Goal: Task Accomplishment & Management: Use online tool/utility

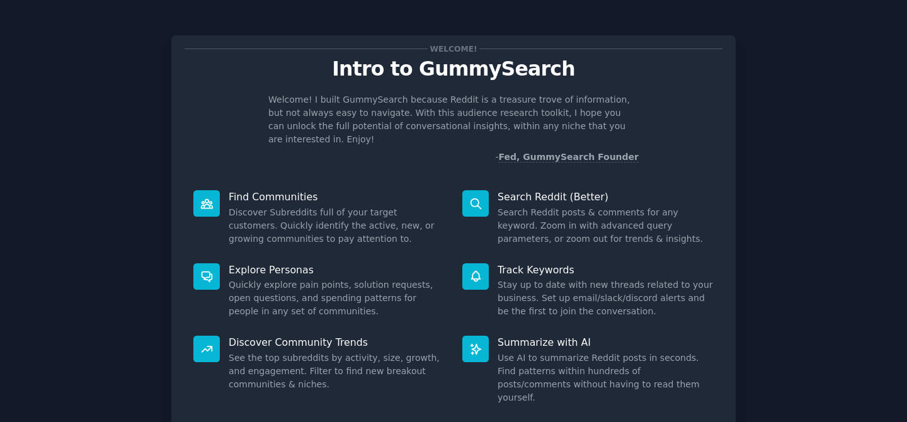
scroll to position [71, 0]
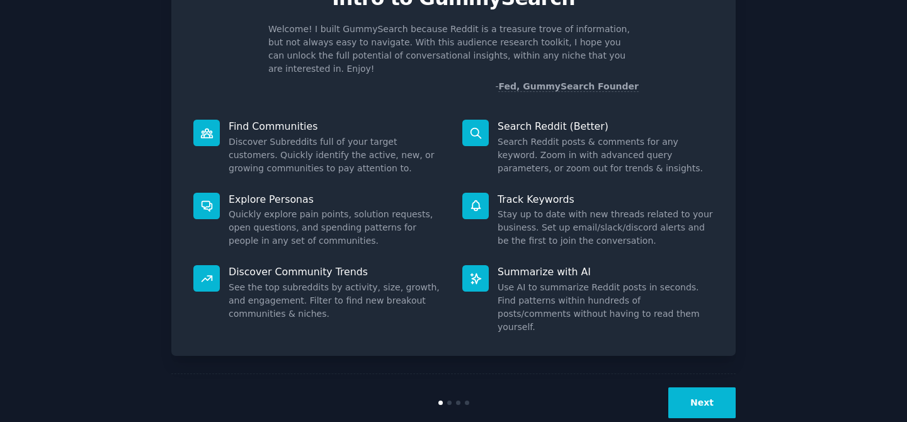
click at [711, 387] on button "Next" at bounding box center [701, 402] width 67 height 31
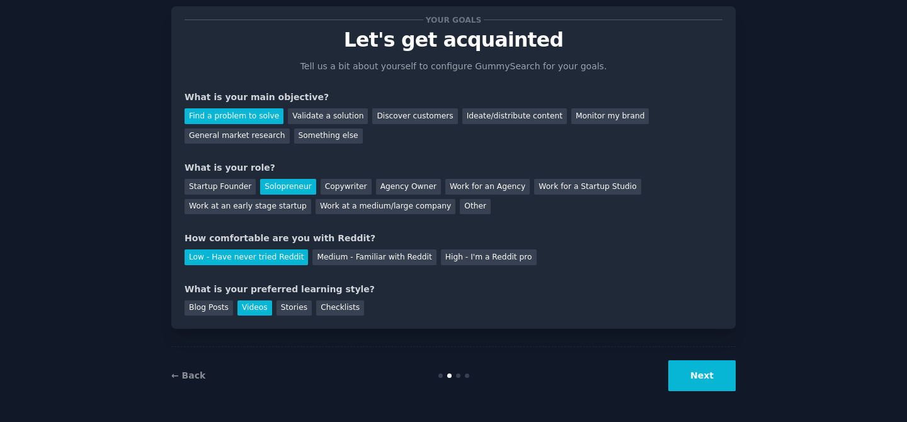
scroll to position [29, 0]
click at [711, 371] on button "Next" at bounding box center [701, 375] width 67 height 31
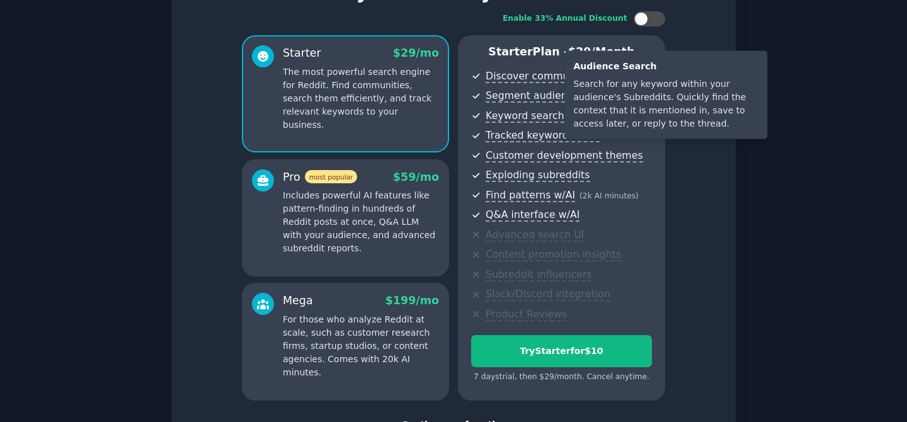
scroll to position [175, 0]
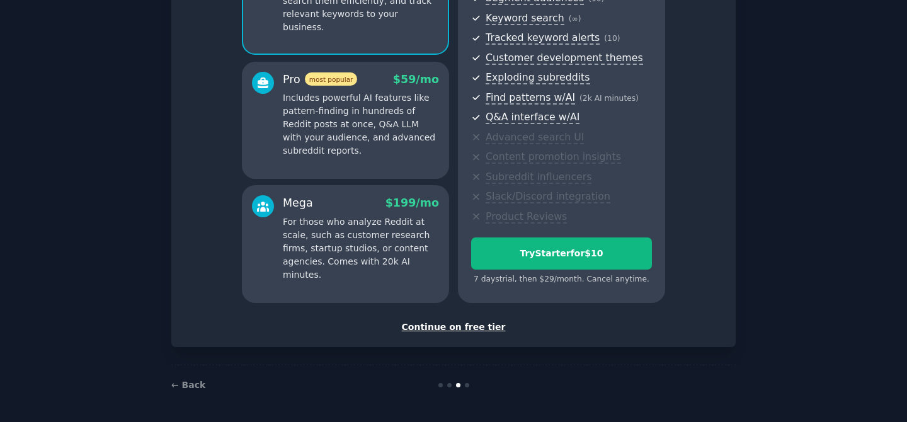
click at [446, 322] on div "Continue on free tier" at bounding box center [453, 326] width 538 height 13
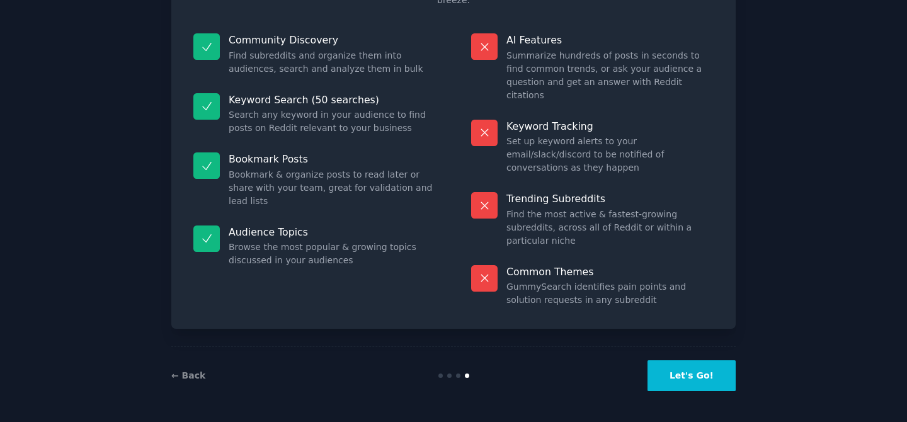
scroll to position [69, 0]
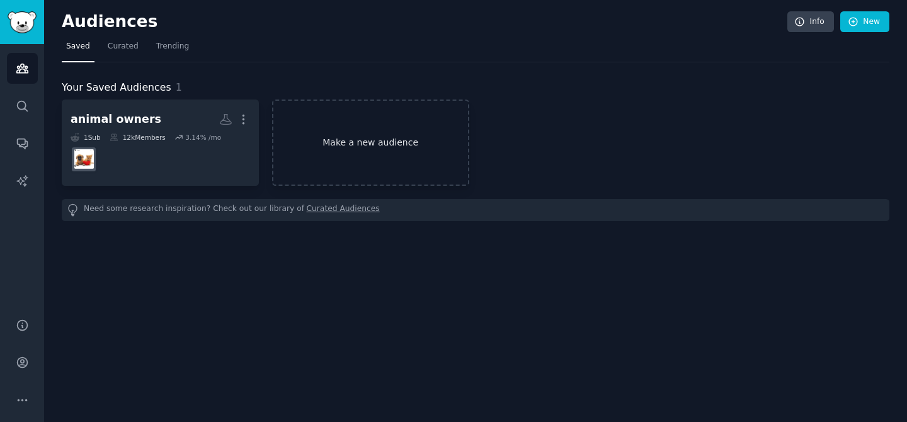
click at [356, 125] on link "Make a new audience" at bounding box center [370, 142] width 197 height 86
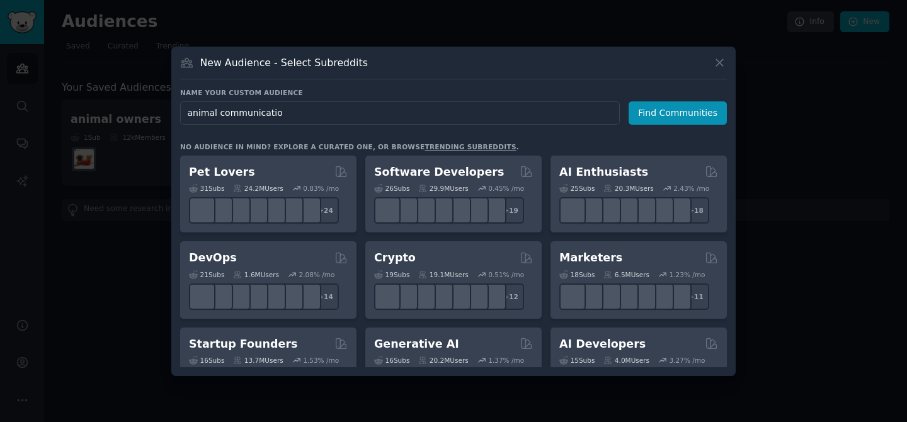
type input "animal communication"
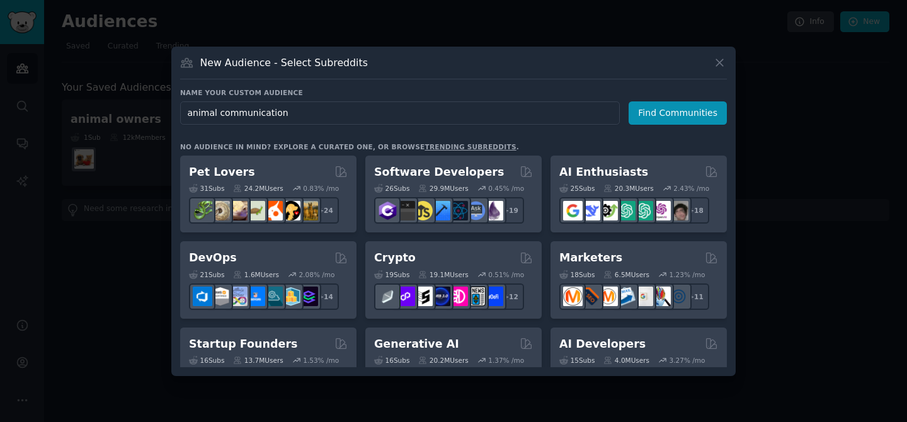
click button "Find Communities" at bounding box center [677, 112] width 98 height 23
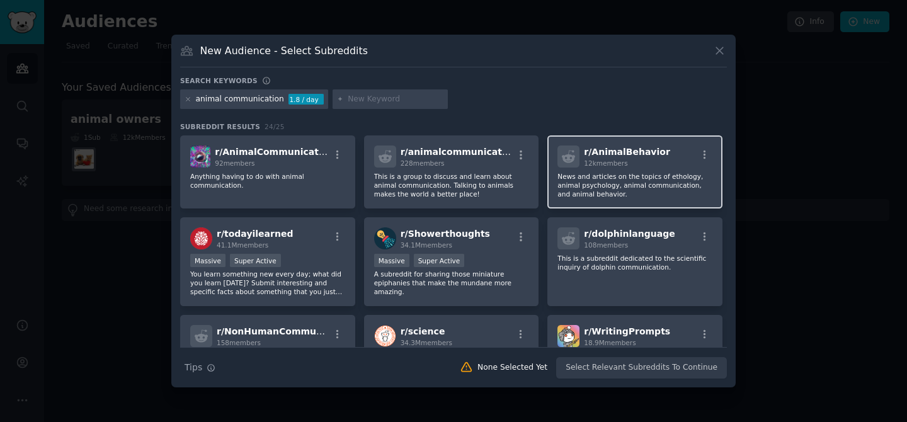
click at [622, 186] on p "News and articles on the topics of ethology, animal psychology, animal communic…" at bounding box center [634, 185] width 155 height 26
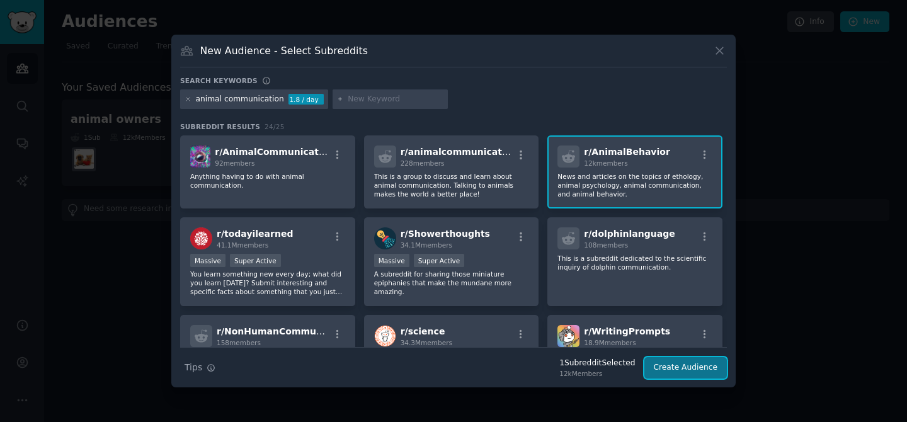
click at [660, 371] on button "Create Audience" at bounding box center [685, 367] width 83 height 21
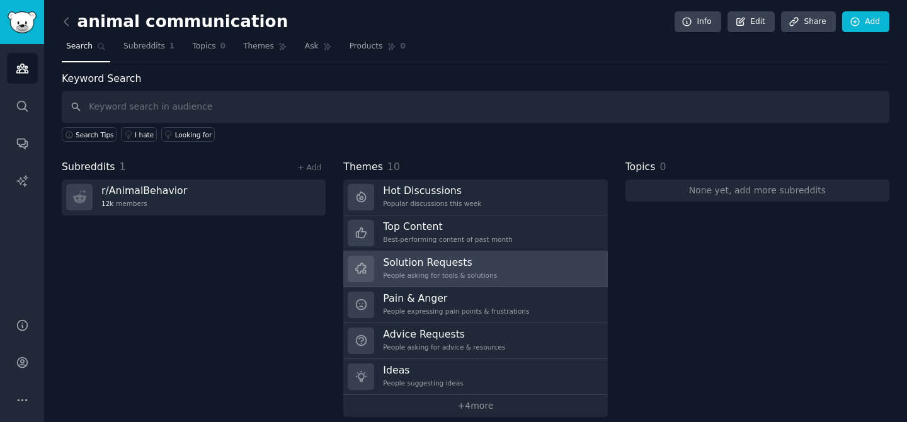
click at [404, 266] on h3 "Solution Requests" at bounding box center [440, 262] width 114 height 13
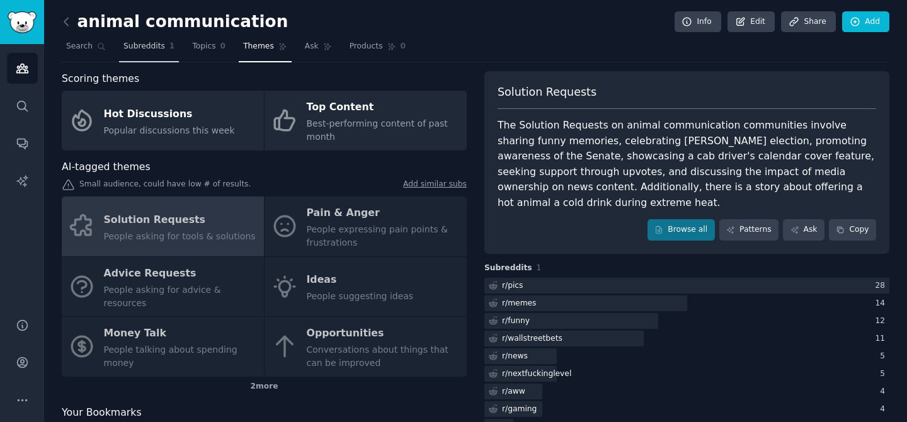
click at [136, 42] on span "Subreddits" at bounding box center [144, 46] width 42 height 11
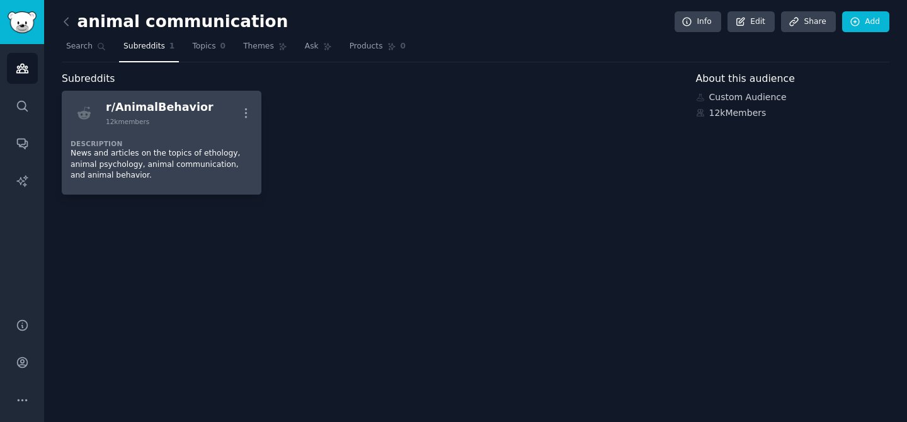
click at [154, 181] on div "Description News and articles on the topics of ethology, animal psychology, ani…" at bounding box center [162, 156] width 182 height 60
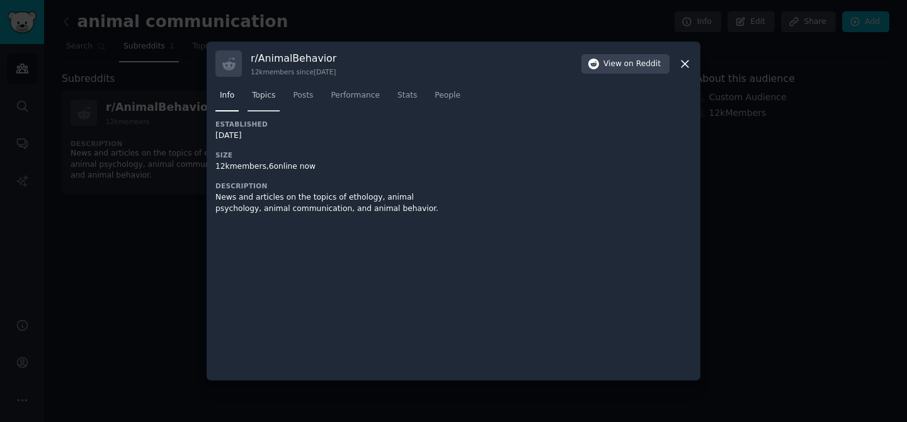
click at [259, 101] on span "Topics" at bounding box center [263, 95] width 23 height 11
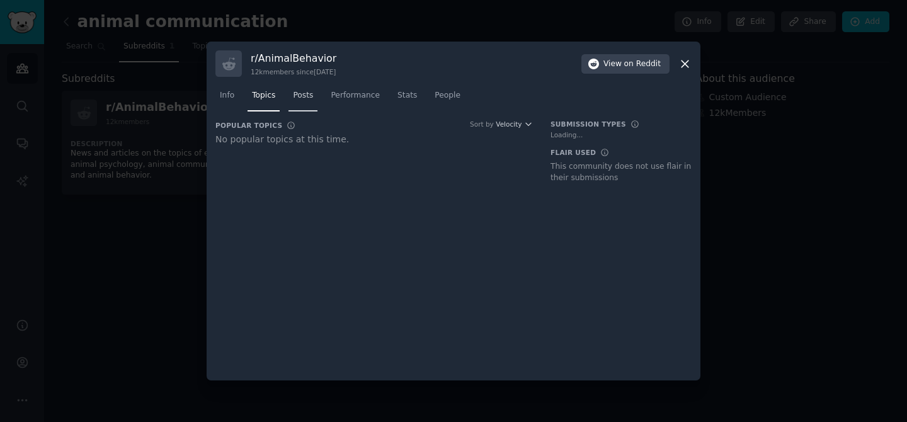
click at [291, 99] on link "Posts" at bounding box center [302, 99] width 29 height 26
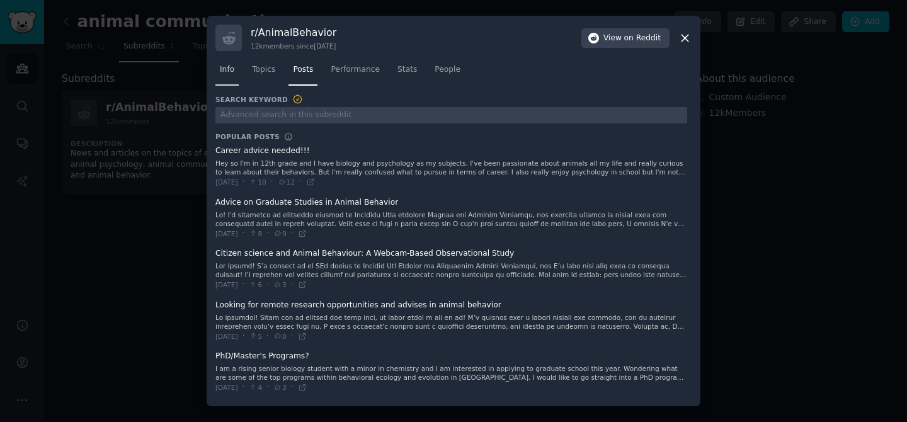
click at [232, 66] on span "Info" at bounding box center [227, 69] width 14 height 11
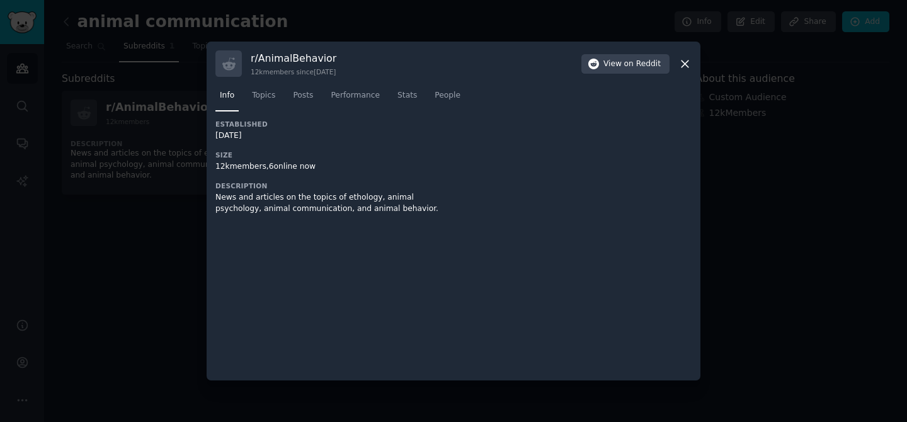
click at [681, 65] on icon at bounding box center [684, 63] width 13 height 13
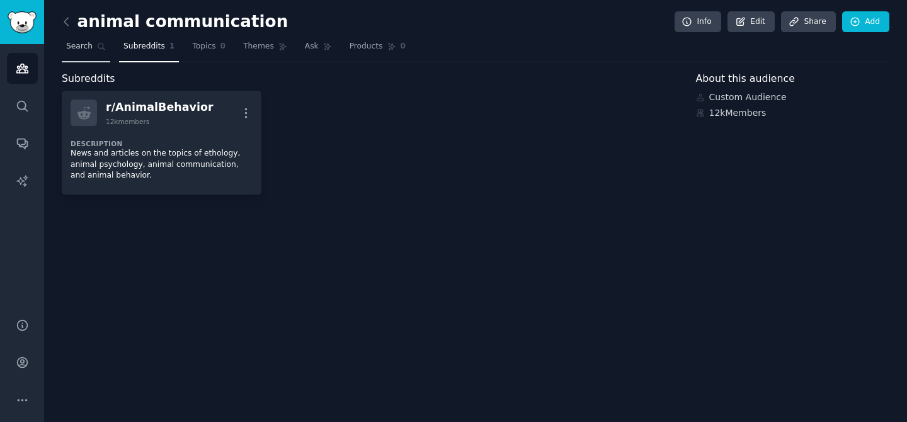
click at [82, 48] on span "Search" at bounding box center [79, 46] width 26 height 11
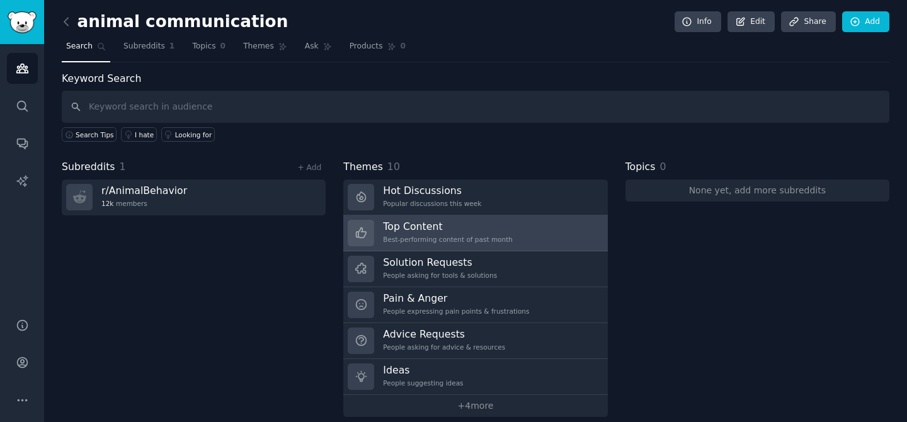
scroll to position [12, 0]
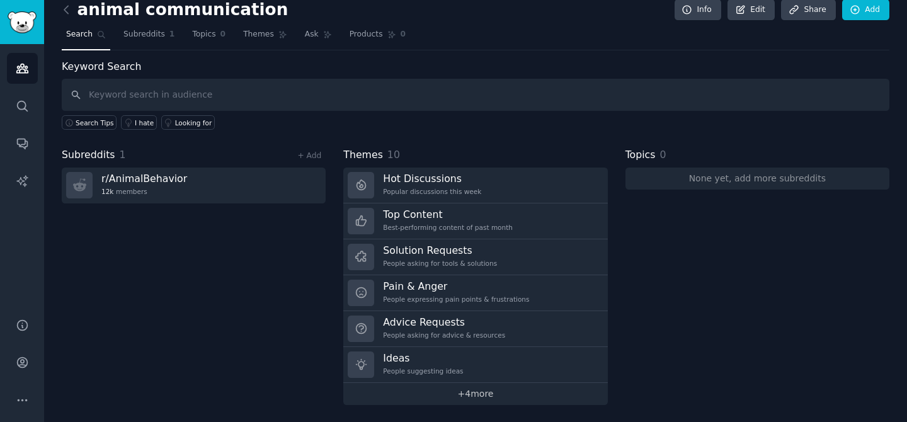
click at [473, 396] on link "+ 4 more" at bounding box center [475, 394] width 264 height 22
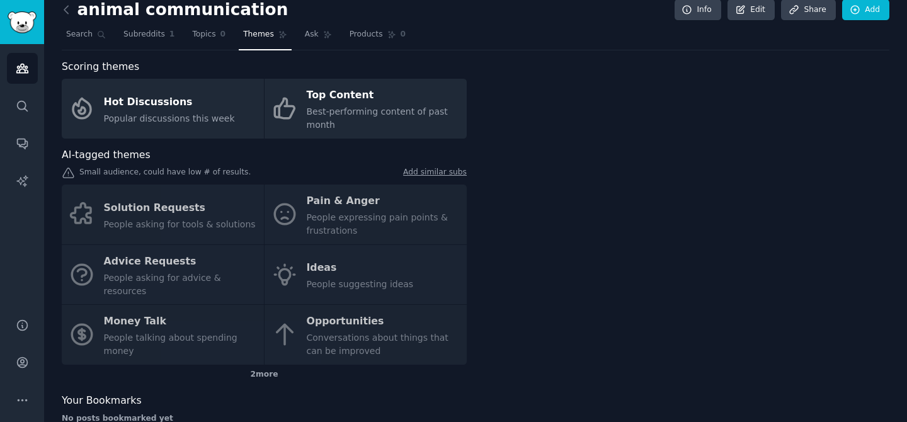
click at [336, 206] on div "Solution Requests People asking for tools & solutions Pain & Anger People expre…" at bounding box center [264, 274] width 405 height 180
click at [123, 37] on span "Subreddits" at bounding box center [144, 34] width 42 height 11
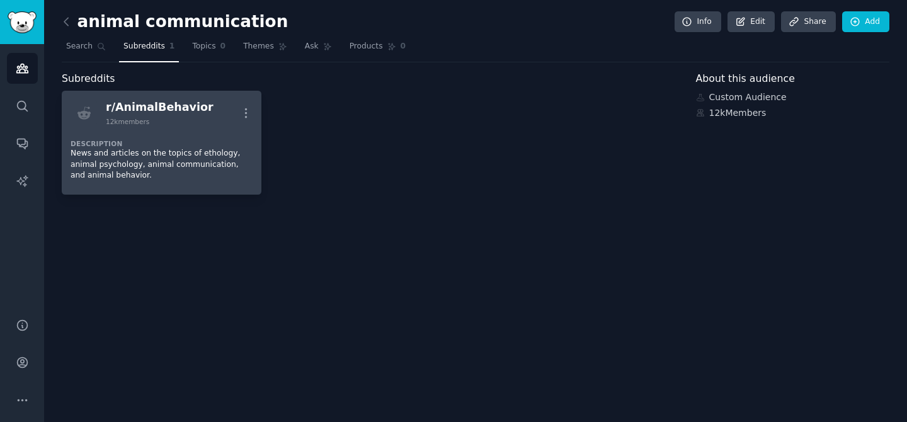
click at [175, 154] on p "News and articles on the topics of ethology, animal psychology, animal communic…" at bounding box center [162, 164] width 182 height 33
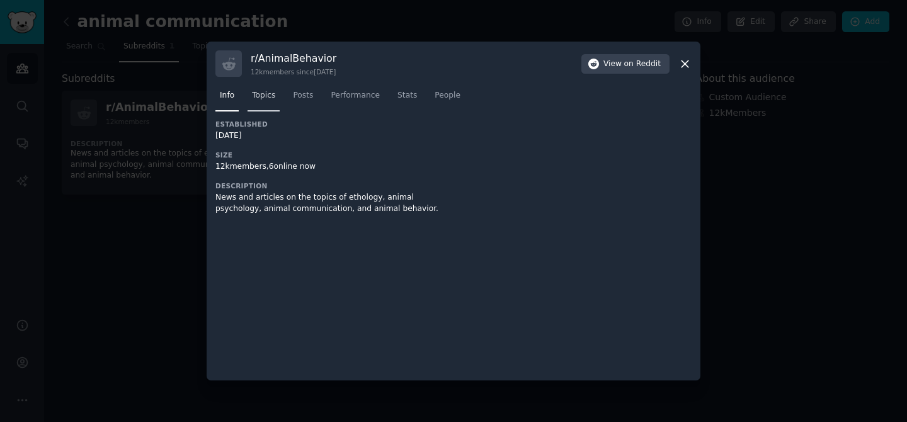
click at [263, 94] on span "Topics" at bounding box center [263, 95] width 23 height 11
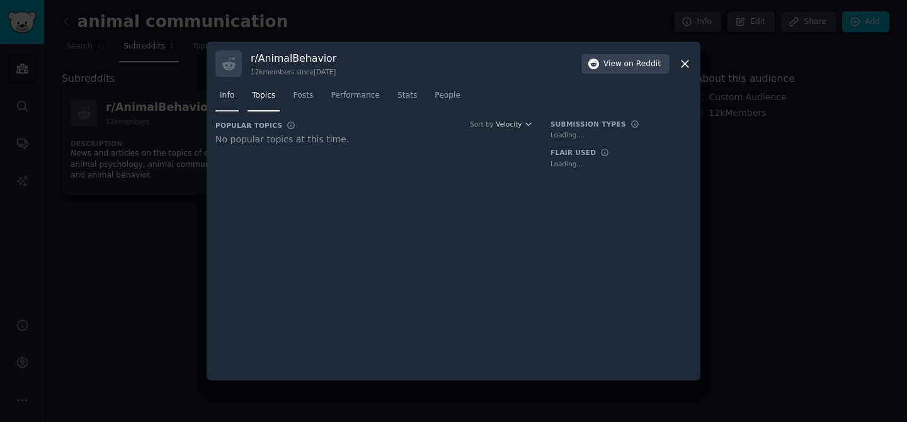
click at [235, 96] on link "Info" at bounding box center [226, 99] width 23 height 26
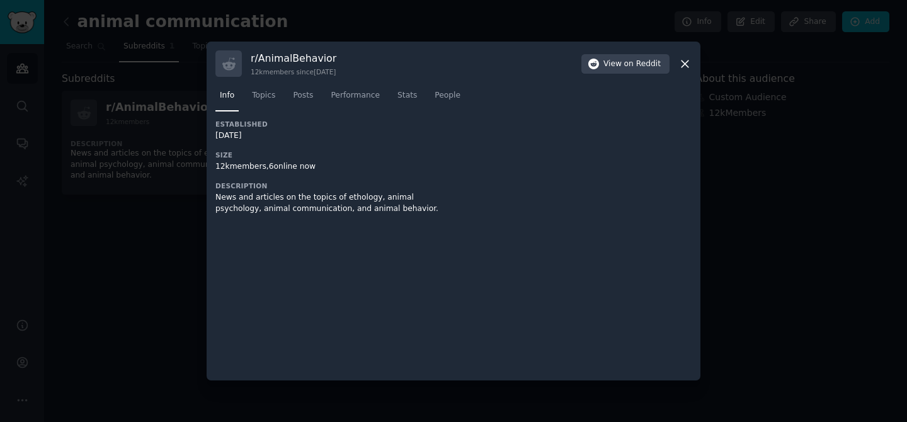
click at [686, 60] on icon at bounding box center [684, 63] width 13 height 13
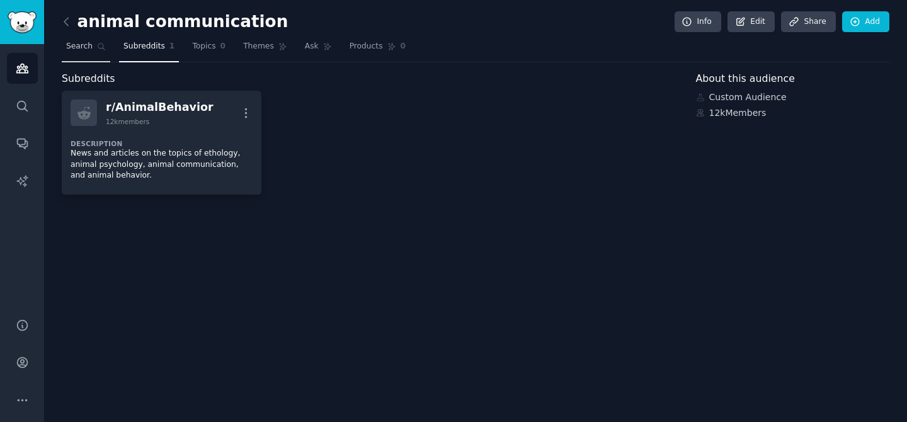
click at [67, 50] on span "Search" at bounding box center [79, 46] width 26 height 11
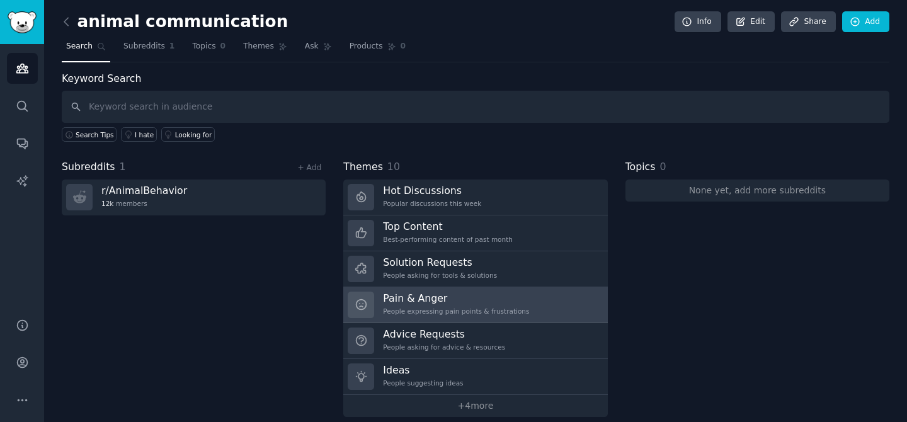
click at [407, 290] on link "Pain & Anger People expressing pain points & frustrations" at bounding box center [475, 305] width 264 height 36
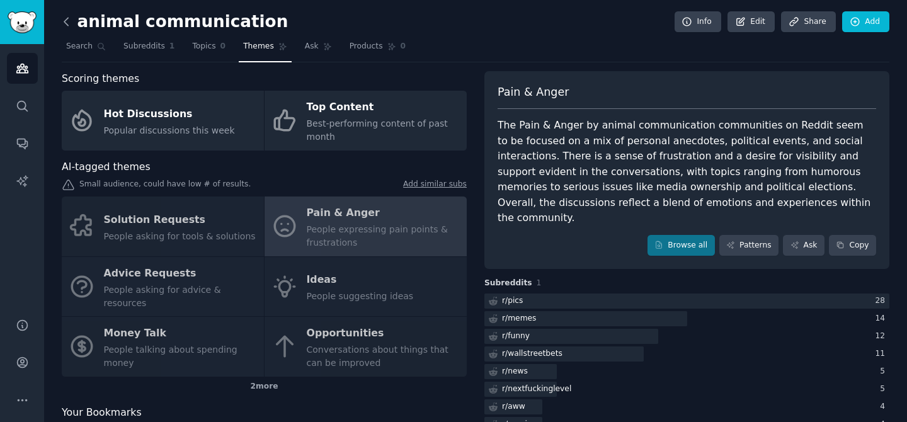
click at [64, 20] on icon at bounding box center [66, 21] width 13 height 13
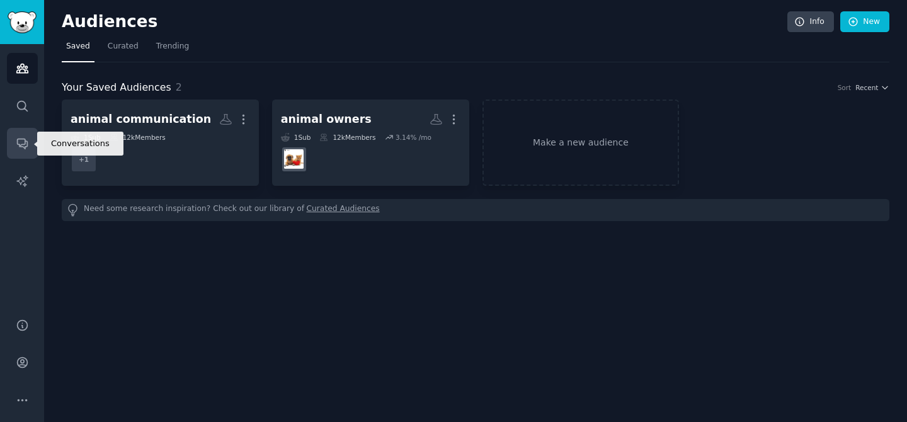
click at [19, 151] on link "Conversations" at bounding box center [22, 143] width 31 height 31
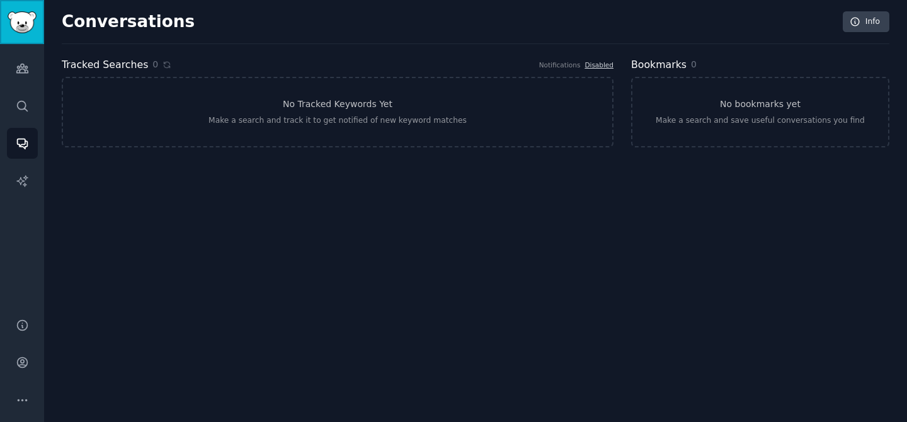
click at [17, 18] on img "Sidebar" at bounding box center [22, 22] width 29 height 22
